Goal: Information Seeking & Learning: Learn about a topic

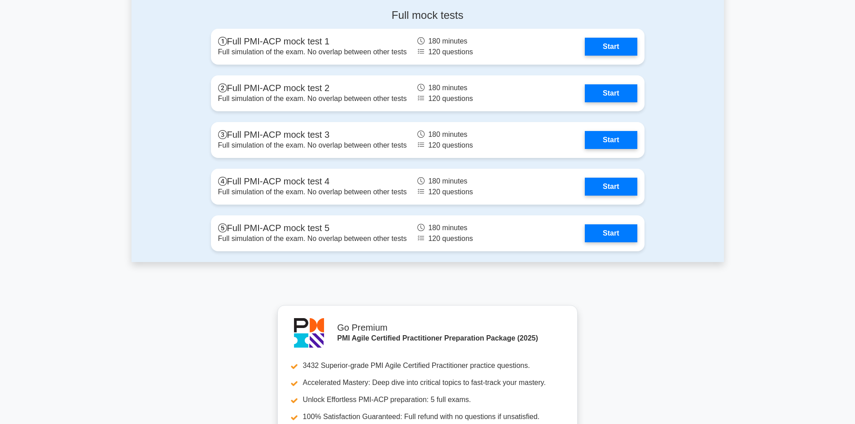
scroll to position [2827, 0]
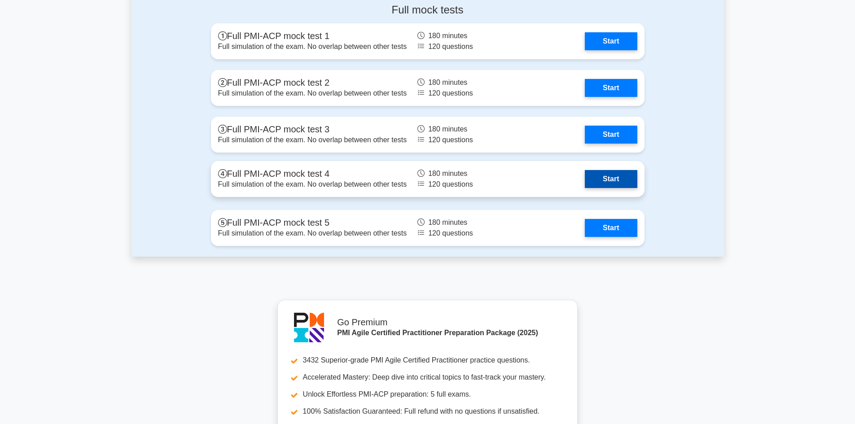
click at [601, 180] on link "Start" at bounding box center [611, 179] width 52 height 18
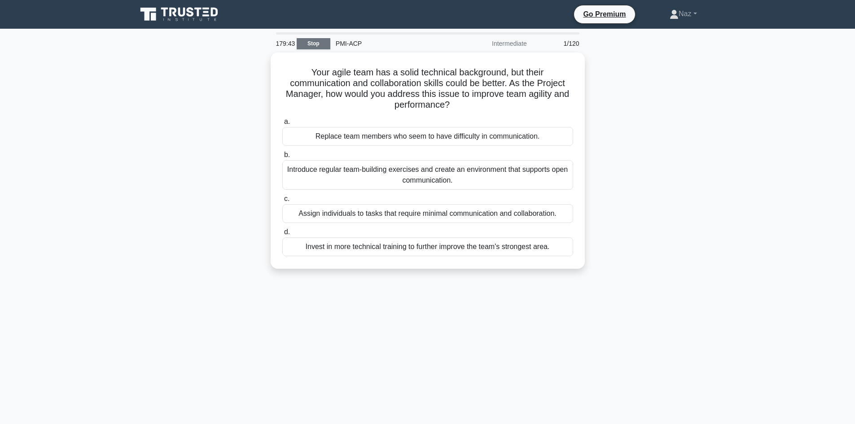
click at [307, 44] on link "Stop" at bounding box center [314, 43] width 34 height 11
